Goal: Information Seeking & Learning: Learn about a topic

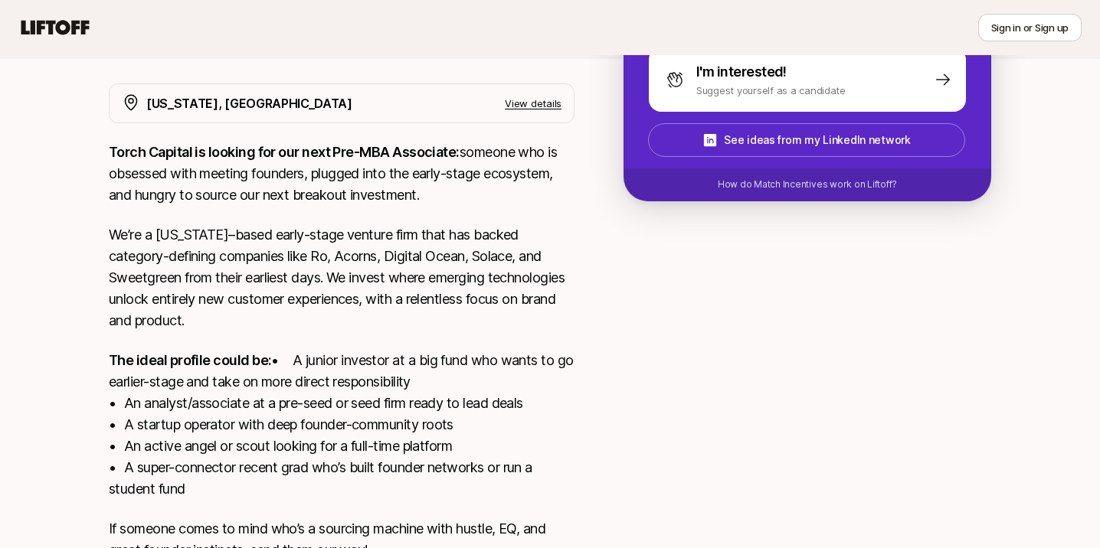
scroll to position [401, 0]
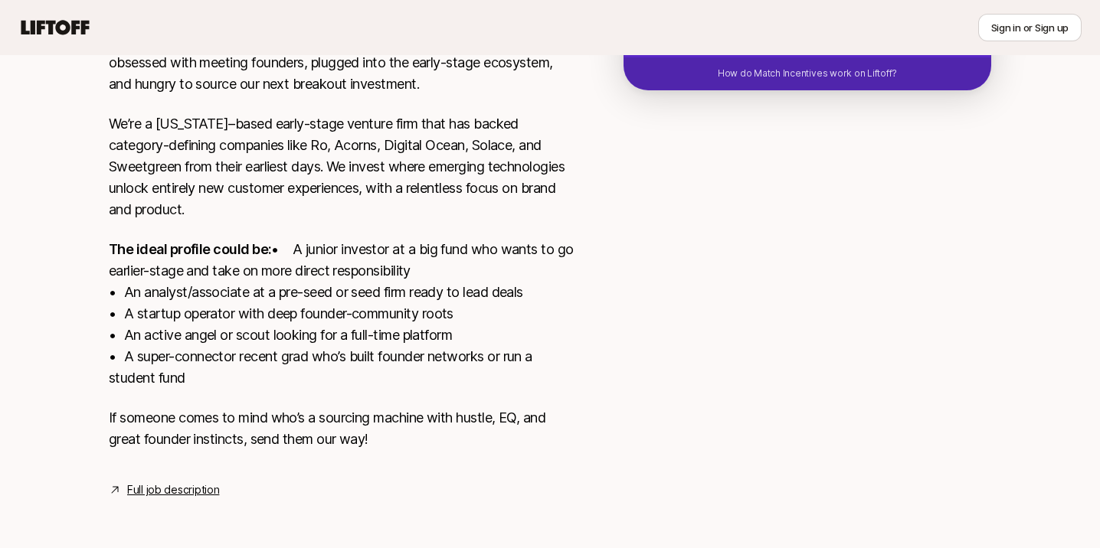
click at [191, 492] on link "Full job description" at bounding box center [173, 490] width 92 height 18
